Goal: Transaction & Acquisition: Purchase product/service

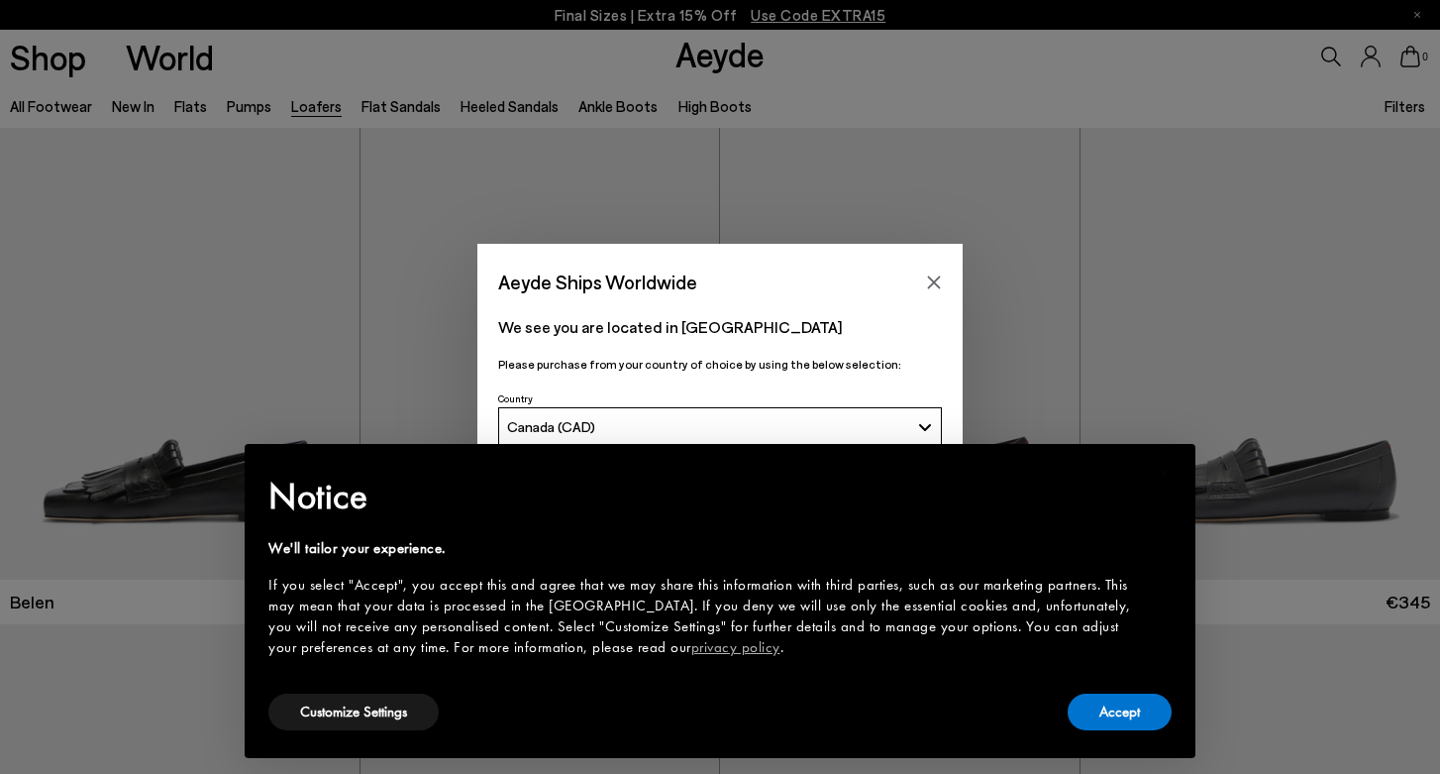
click at [744, 414] on button "Canada (CAD)" at bounding box center [720, 427] width 444 height 40
click at [1137, 727] on button "Accept" at bounding box center [1120, 711] width 104 height 37
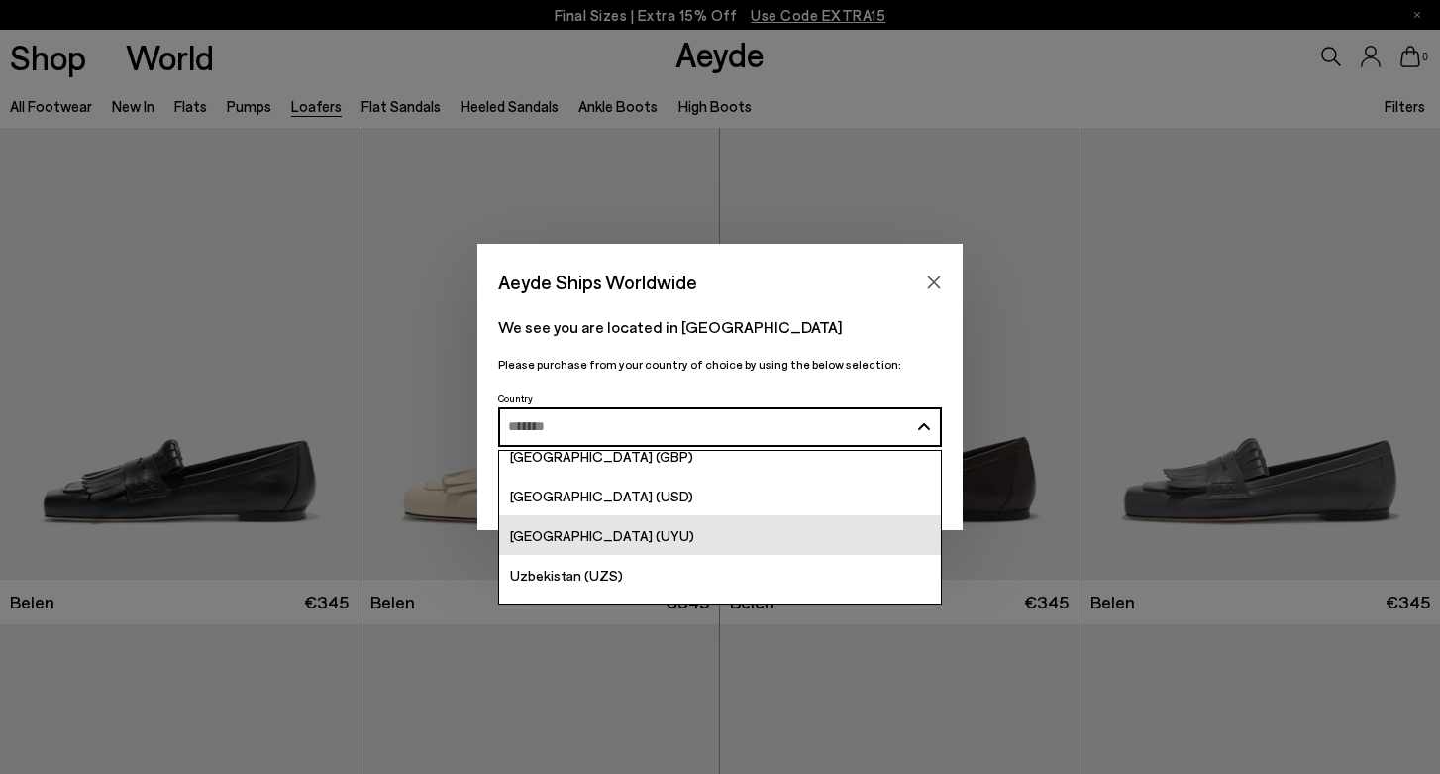
scroll to position [7755, 0]
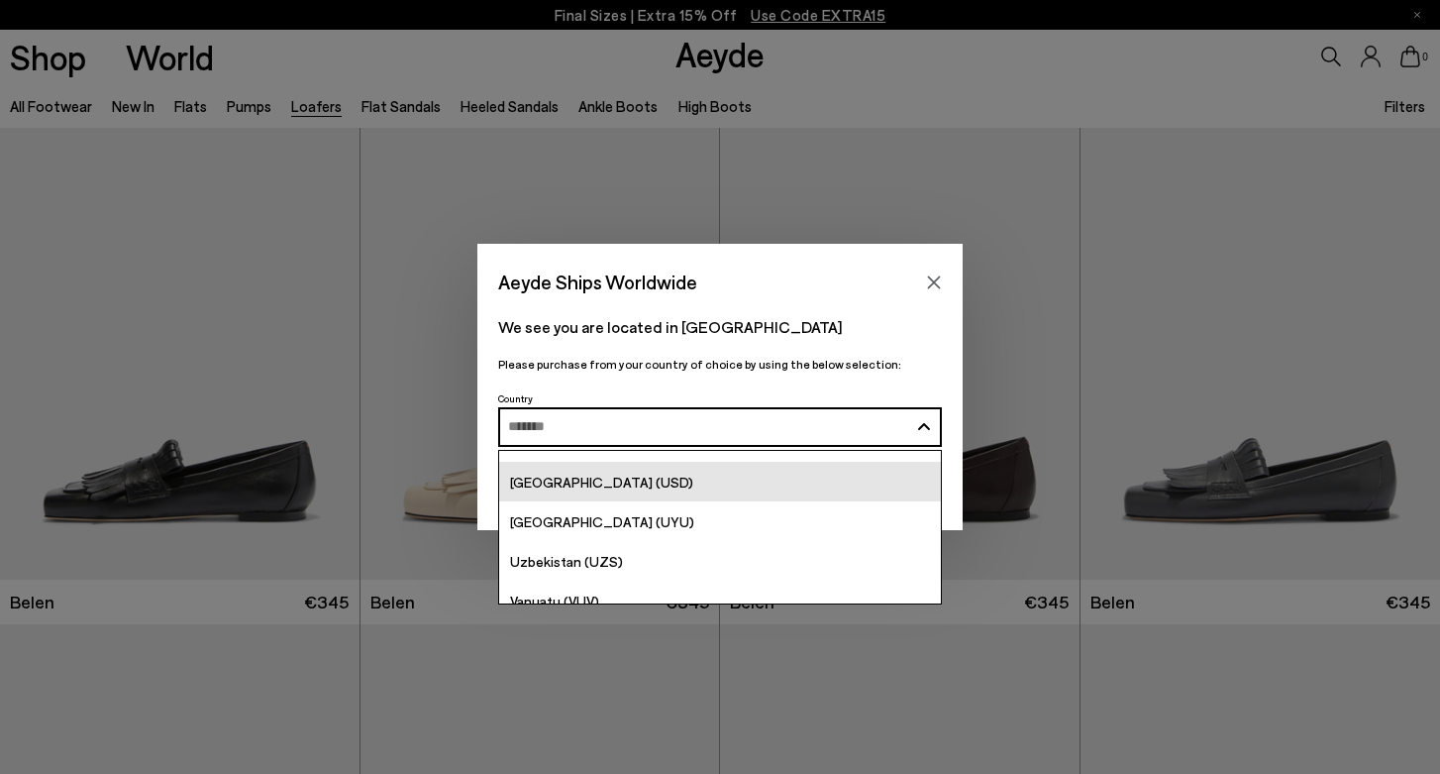
click at [720, 495] on link "[GEOGRAPHIC_DATA] (USD)" at bounding box center [720, 482] width 442 height 40
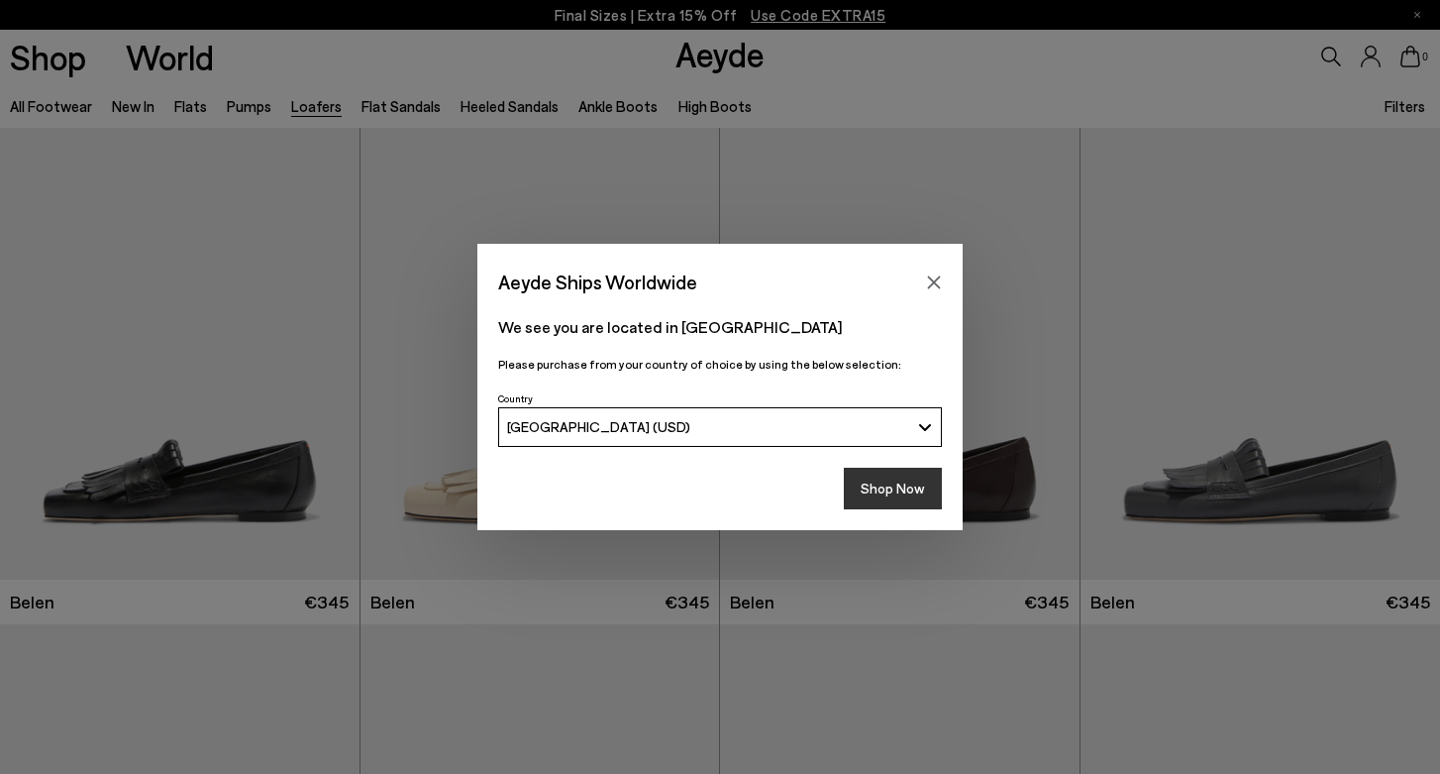
click at [897, 493] on button "Shop Now" at bounding box center [893, 489] width 98 height 42
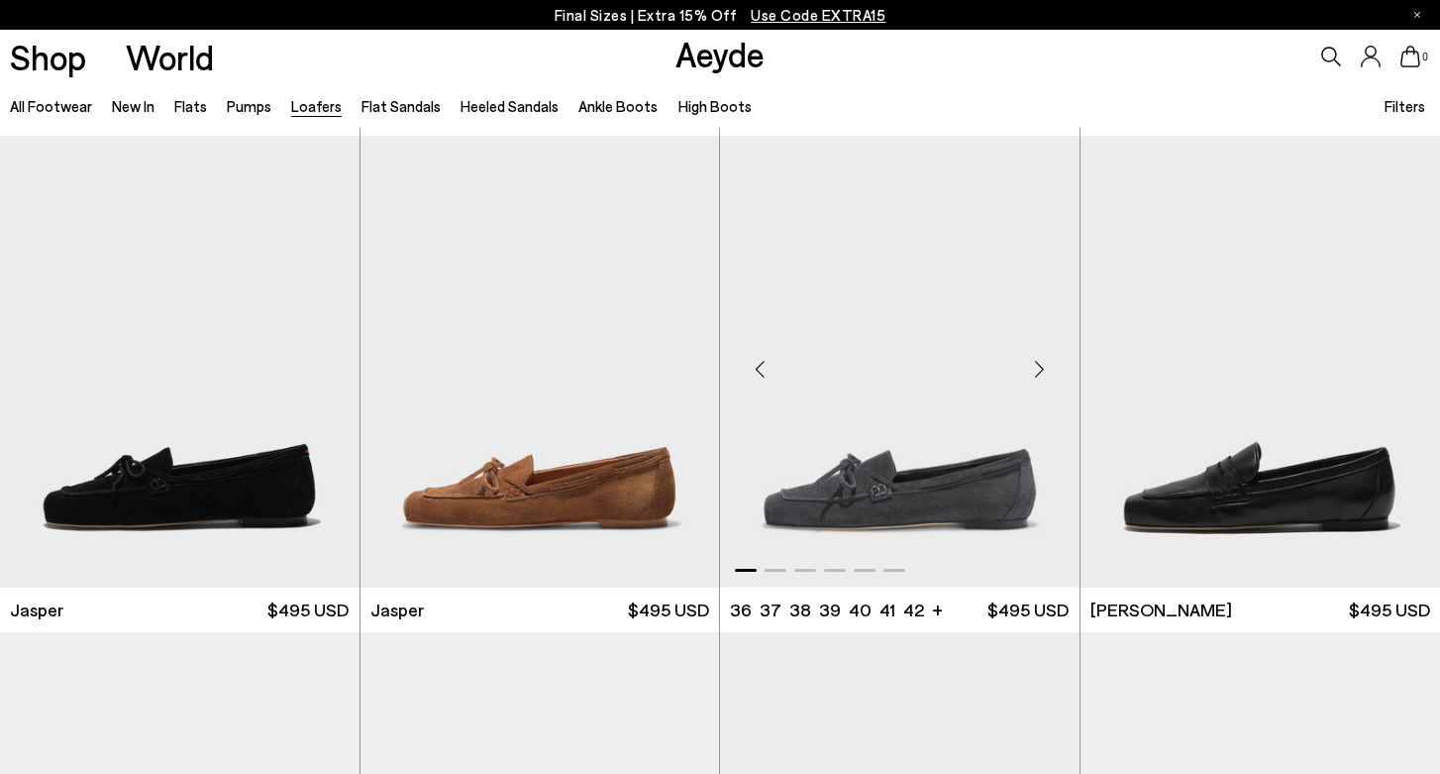
scroll to position [490, 0]
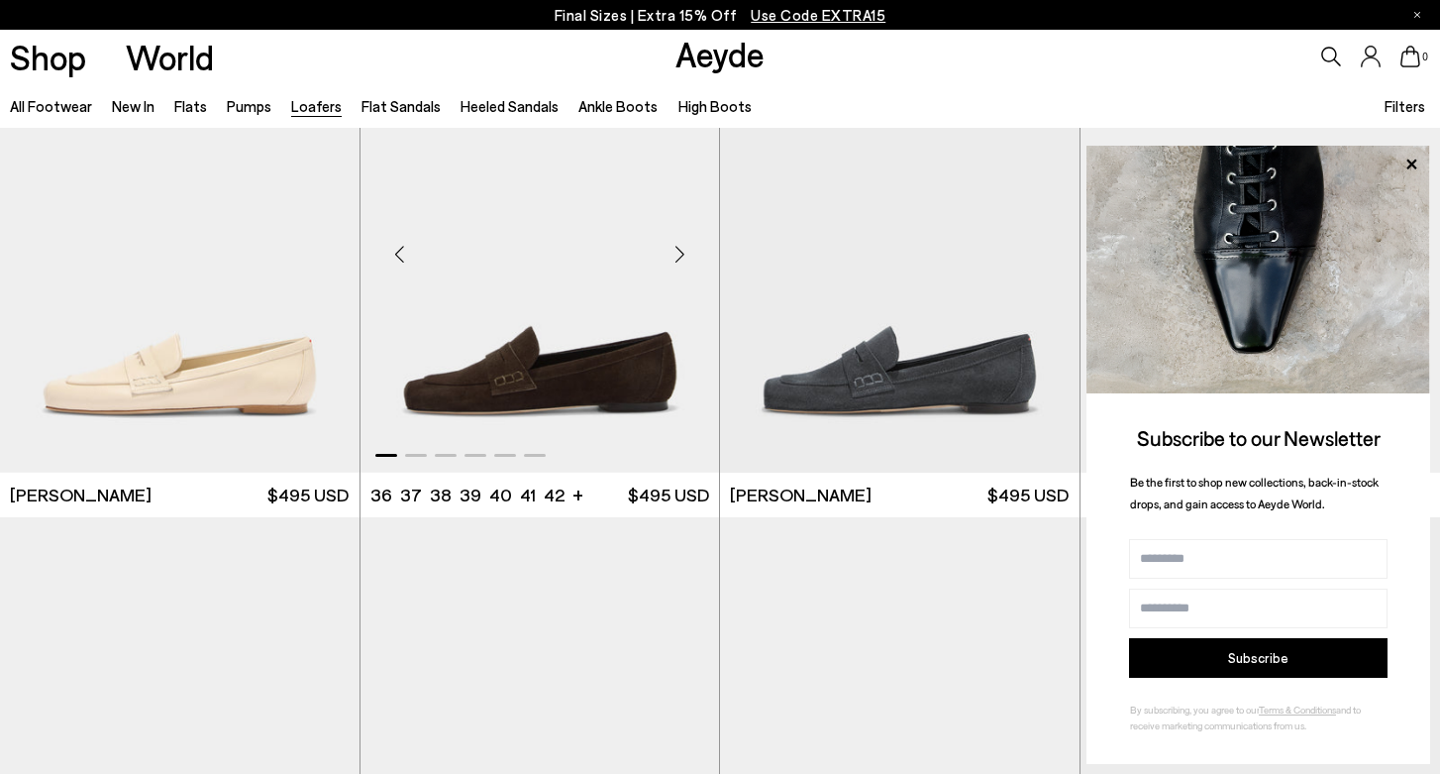
scroll to position [1103, 0]
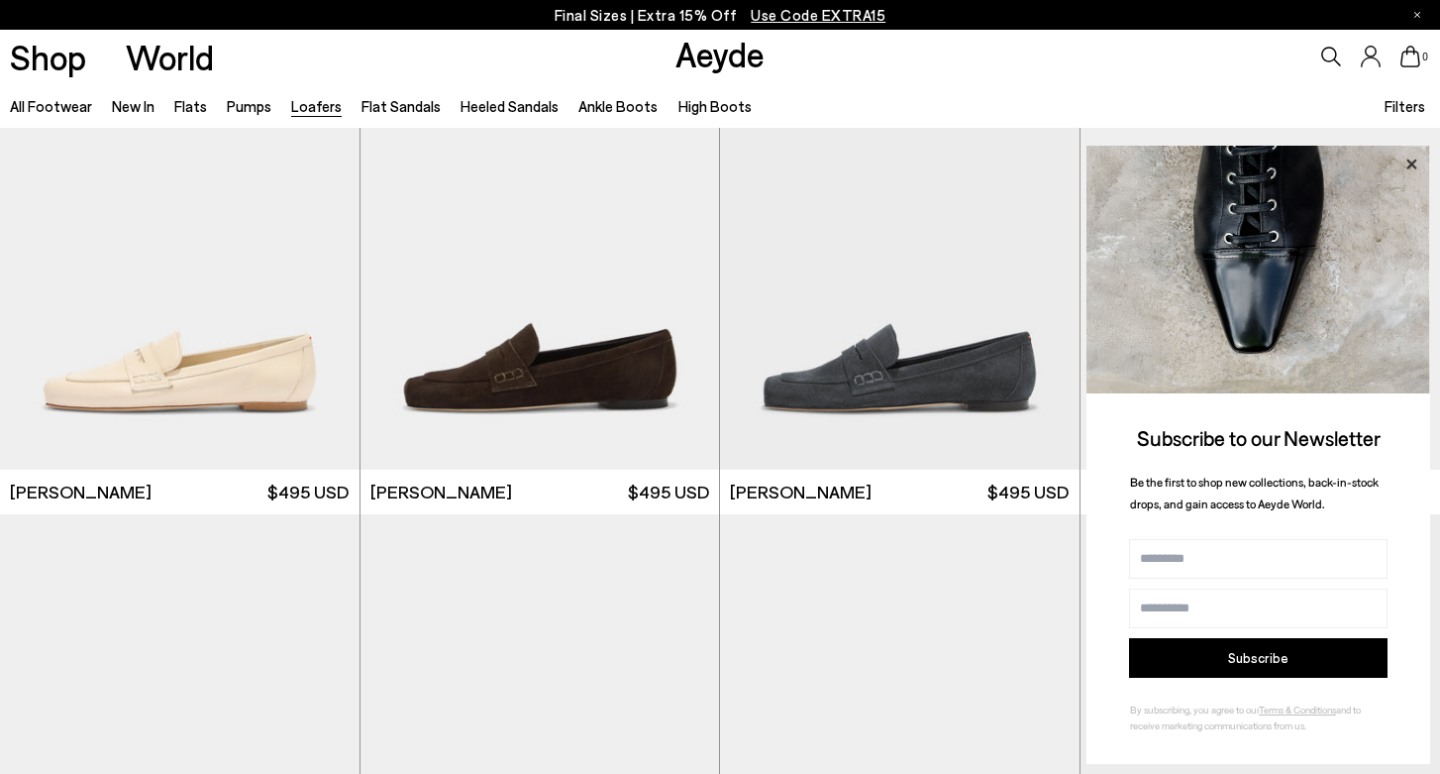
click at [1407, 168] on icon at bounding box center [1412, 165] width 26 height 26
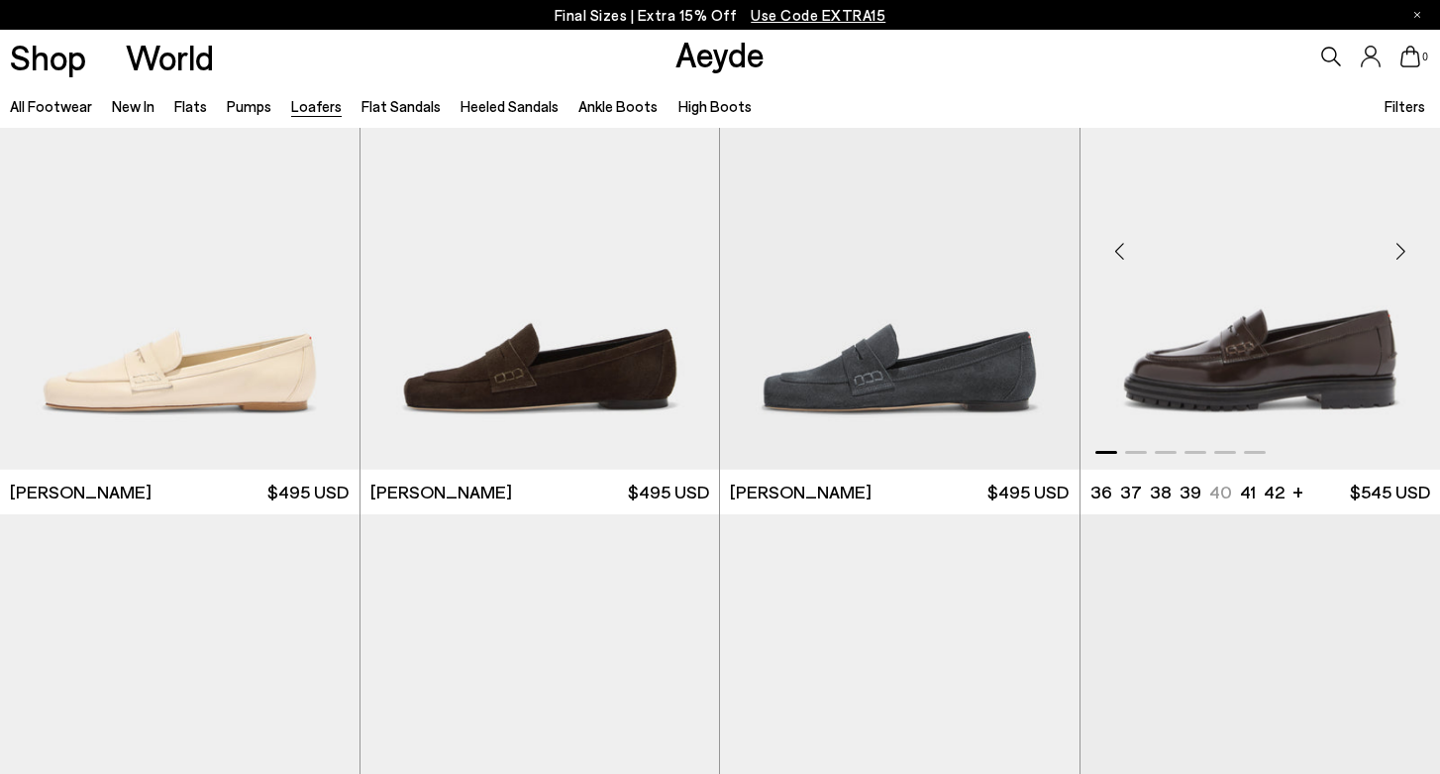
click at [1399, 251] on div "Next slide" at bounding box center [1400, 251] width 59 height 59
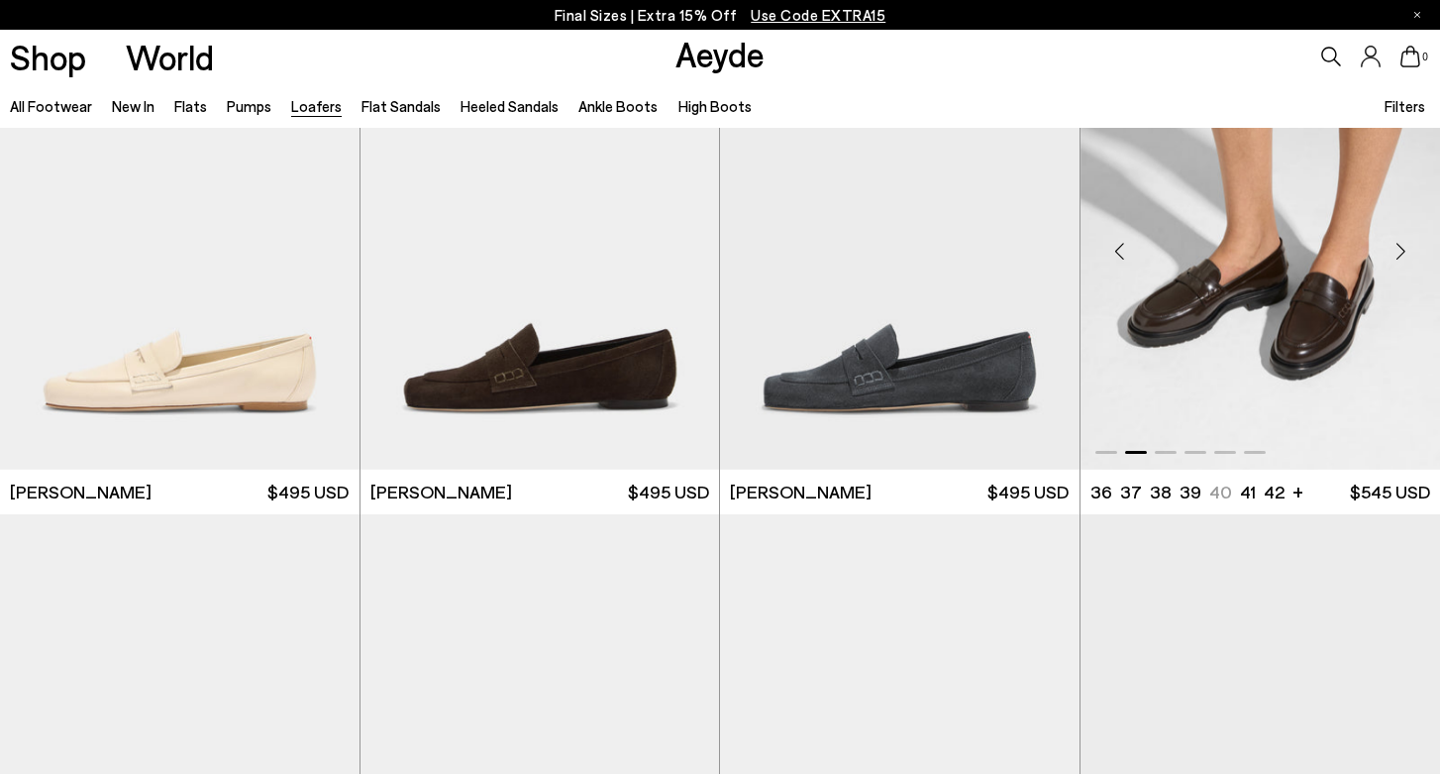
click at [1399, 251] on div "Next slide" at bounding box center [1400, 251] width 59 height 59
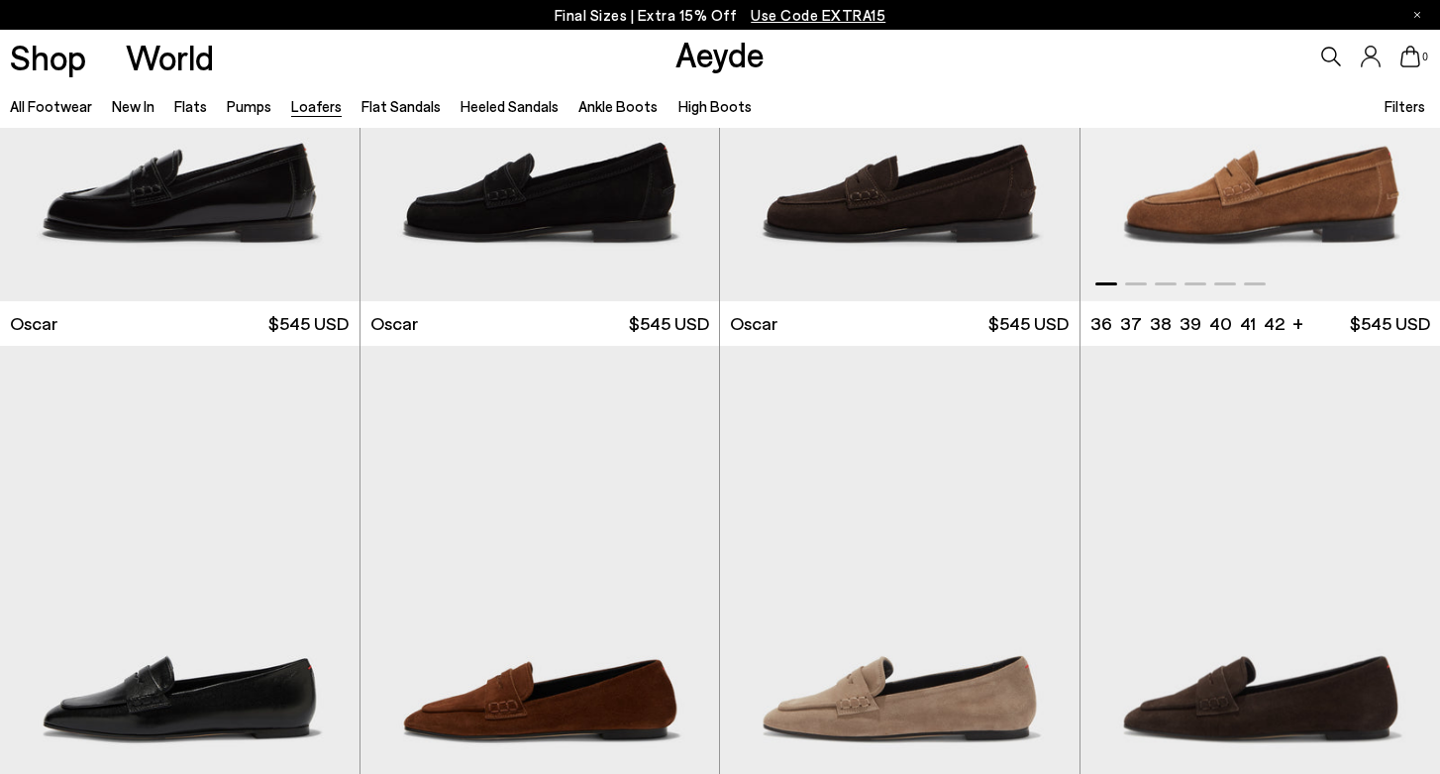
scroll to position [3256, 0]
